Goal: Information Seeking & Learning: Learn about a topic

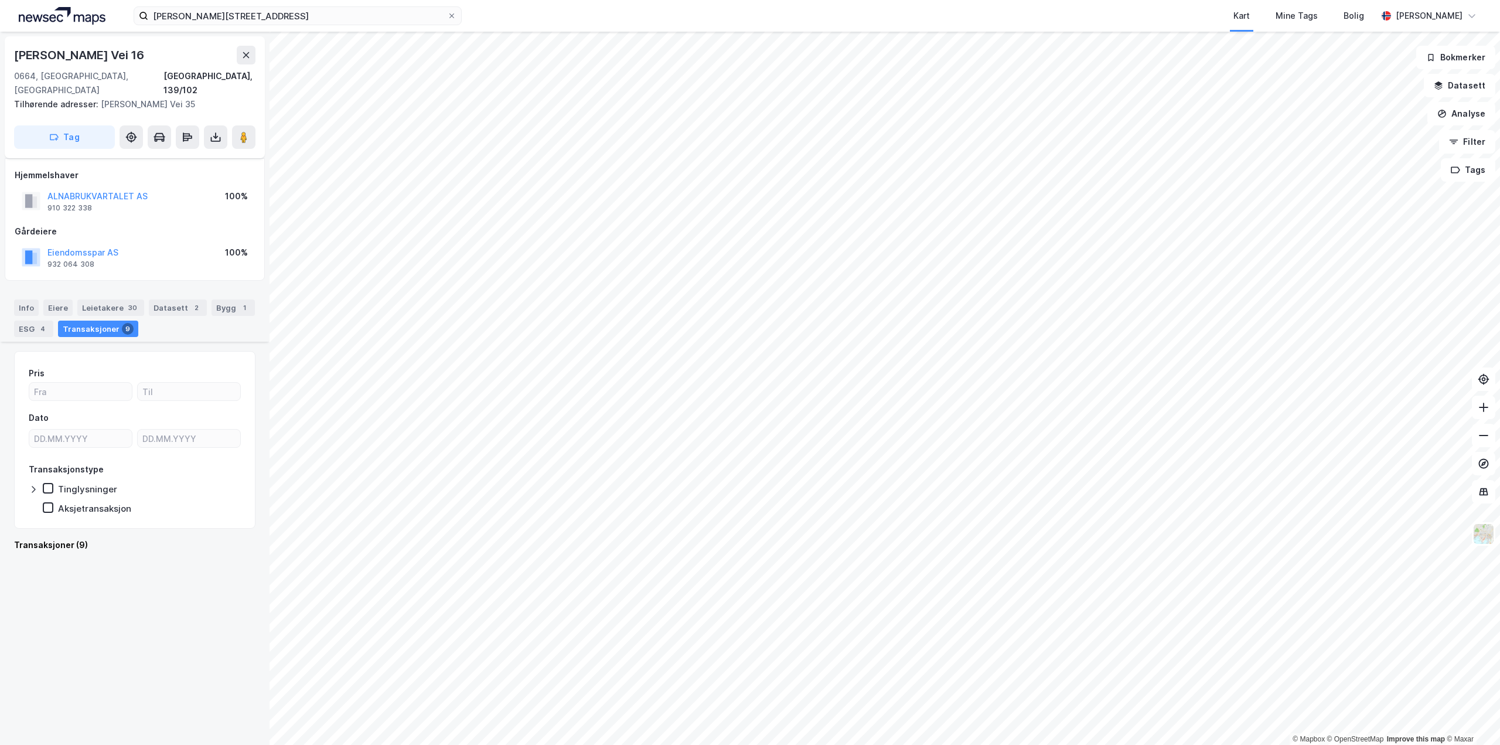
scroll to position [879, 0]
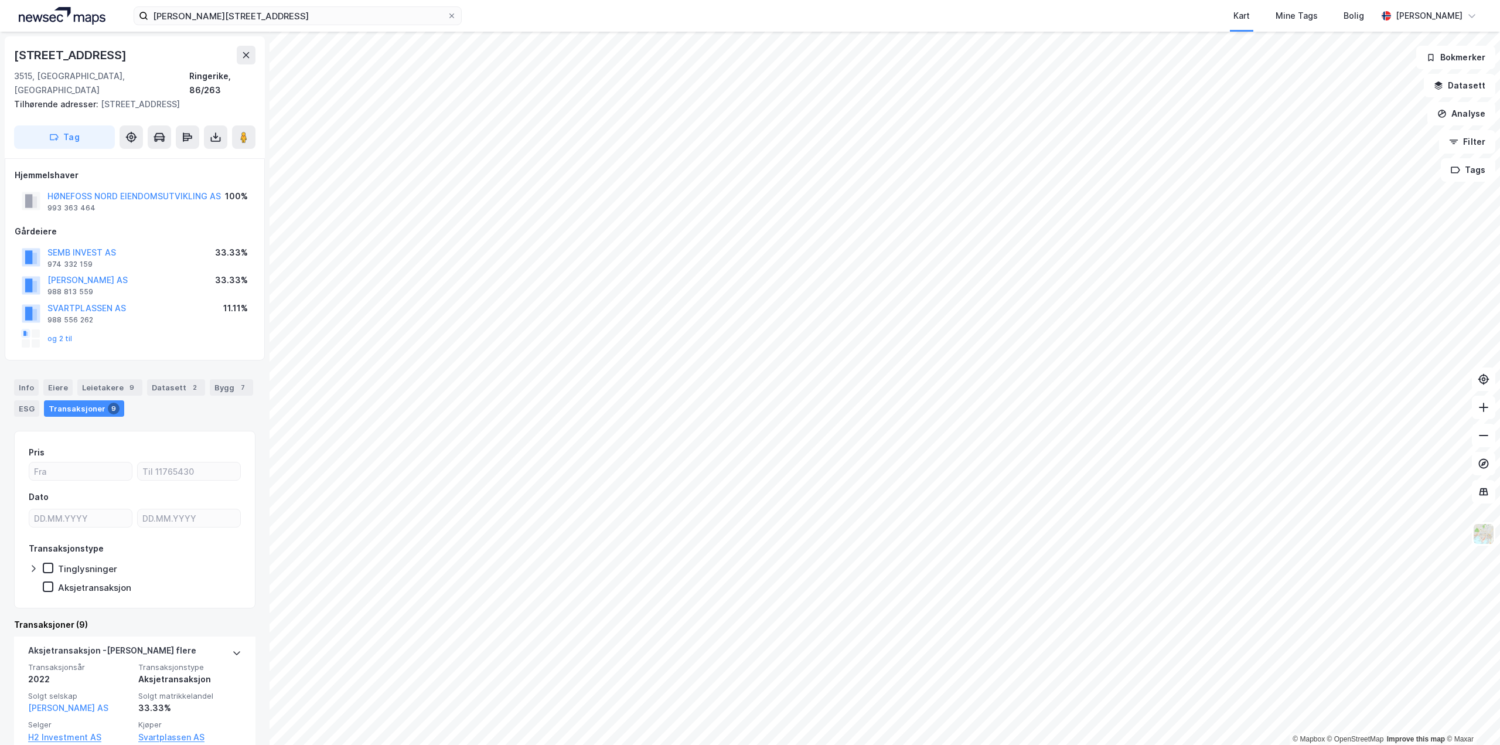
click at [63, 329] on div "og 2 til" at bounding box center [47, 338] width 51 height 19
click at [88, 246] on div "SEMB INVEST AS" at bounding box center [81, 253] width 69 height 14
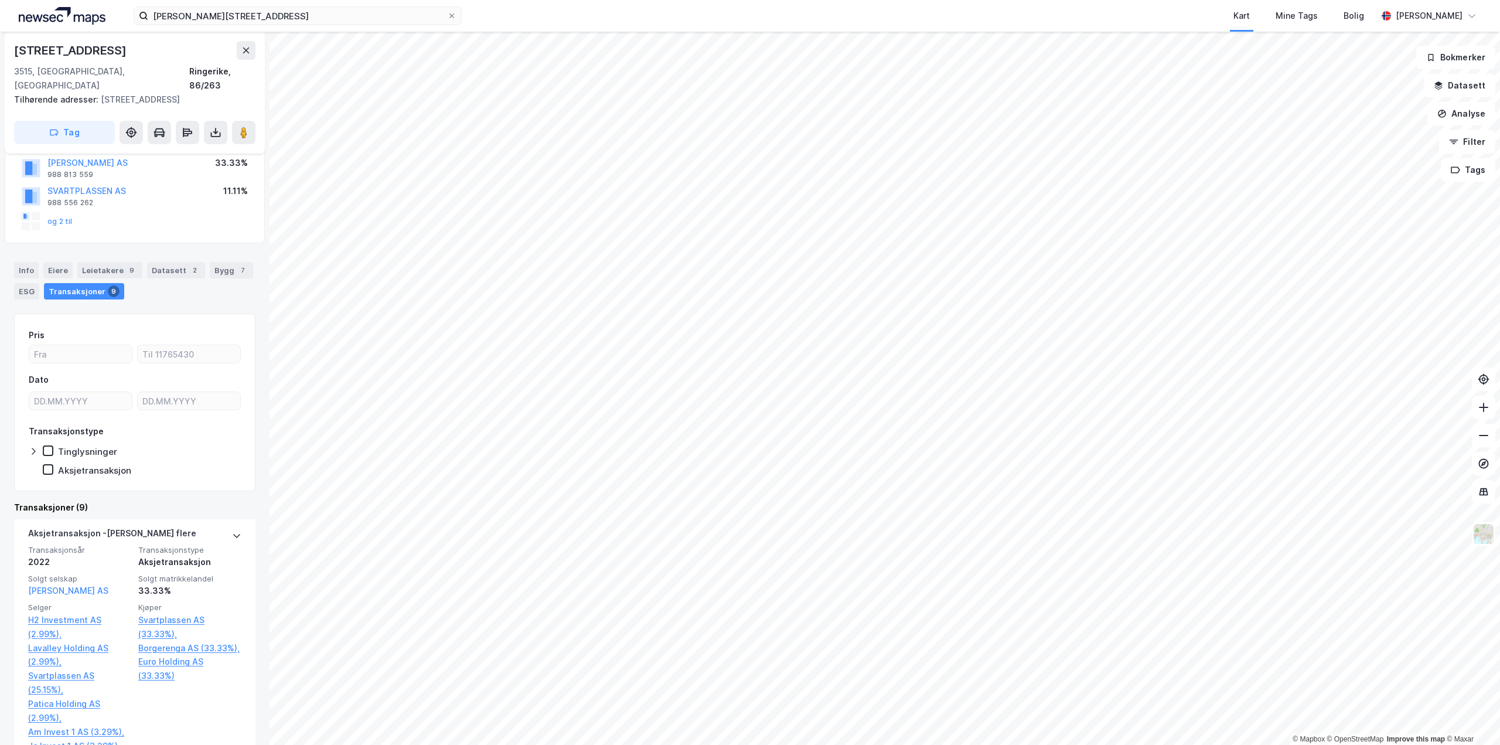
scroll to position [176, 0]
